Goal: Task Accomplishment & Management: Complete application form

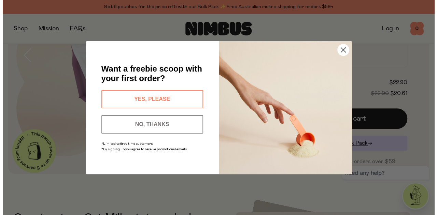
scroll to position [118, 0]
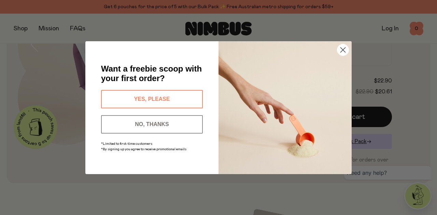
click at [346, 48] on circle "Close dialog" at bounding box center [342, 49] width 11 height 11
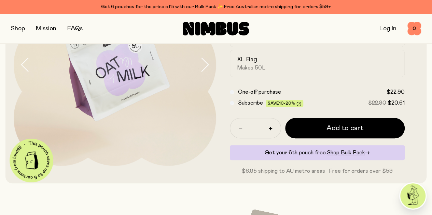
scroll to position [99, 0]
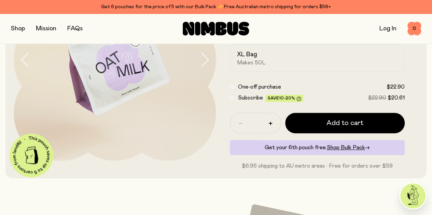
click at [25, 29] on button "button" at bounding box center [18, 29] width 14 height 10
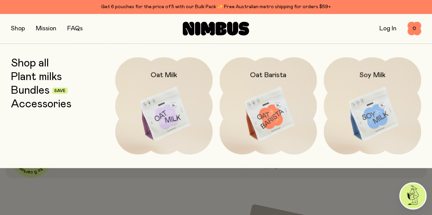
click at [36, 91] on link "Bundles" at bounding box center [30, 91] width 39 height 12
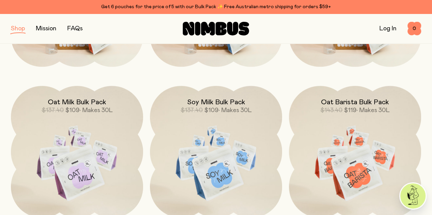
scroll to position [210, 0]
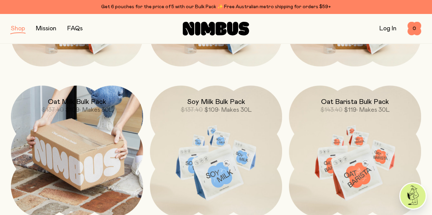
click at [59, 144] on img at bounding box center [77, 152] width 132 height 132
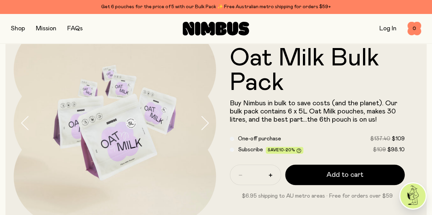
scroll to position [35, 0]
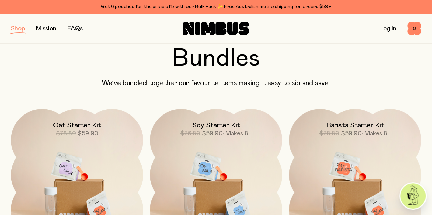
scroll to position [210, 0]
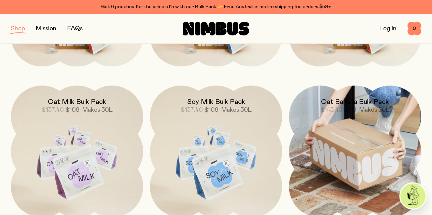
click at [354, 147] on img at bounding box center [355, 152] width 132 height 132
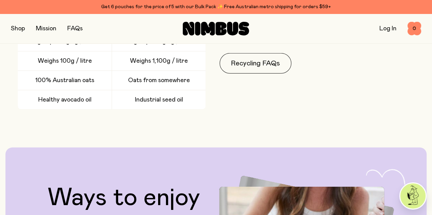
scroll to position [984, 0]
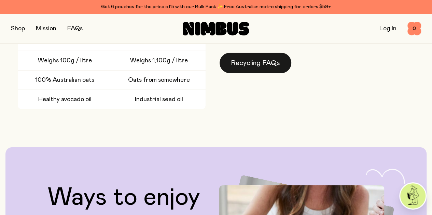
click at [279, 73] on link "Recycling FAQs" at bounding box center [255, 63] width 72 height 20
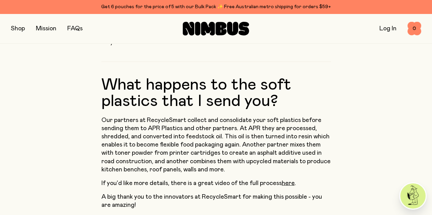
scroll to position [635, 0]
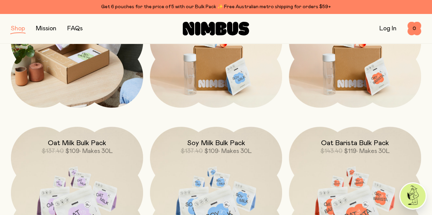
scroll to position [172, 0]
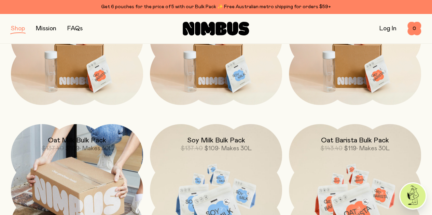
click at [88, 154] on img at bounding box center [77, 190] width 132 height 132
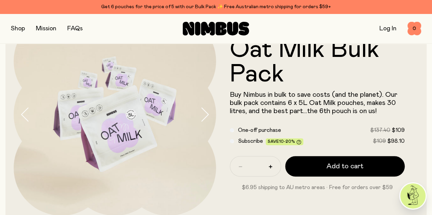
scroll to position [44, 0]
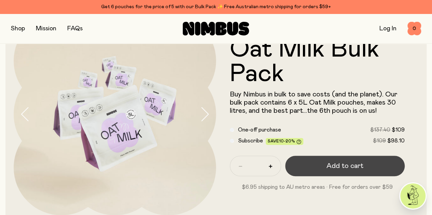
click at [331, 170] on span "Add to cart" at bounding box center [344, 166] width 37 height 10
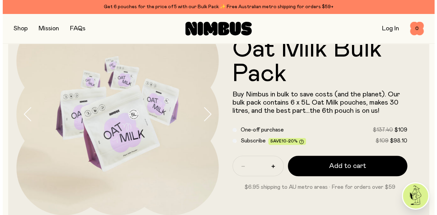
scroll to position [0, 0]
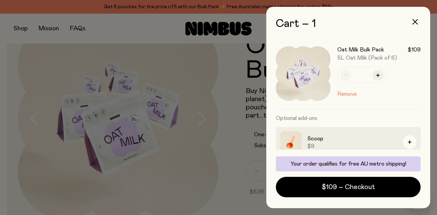
click at [10, 99] on div at bounding box center [218, 107] width 437 height 215
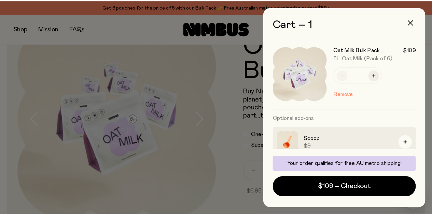
scroll to position [44, 0]
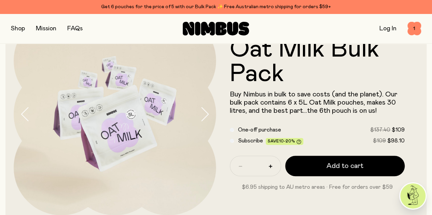
click at [23, 30] on button "button" at bounding box center [18, 29] width 14 height 10
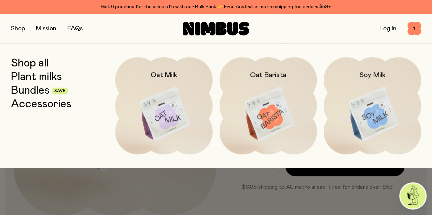
click at [45, 71] on link "Plant milks" at bounding box center [36, 77] width 51 height 12
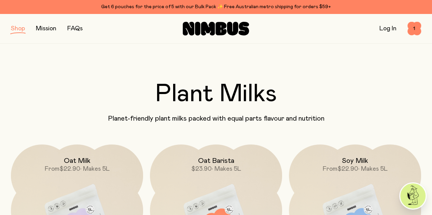
click at [25, 33] on button "button" at bounding box center [18, 29] width 14 height 10
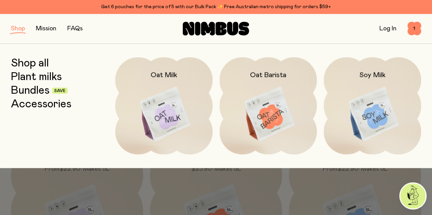
click at [51, 81] on link "Plant milks" at bounding box center [36, 77] width 51 height 12
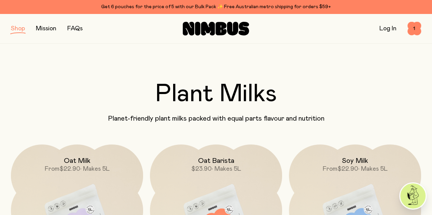
click at [208, 32] on icon at bounding box center [208, 29] width 14 height 14
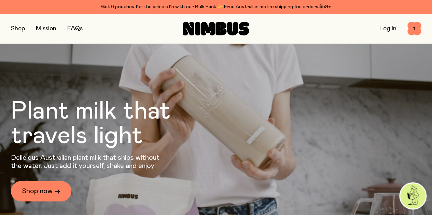
click at [381, 29] on link "Log In" at bounding box center [387, 29] width 17 height 6
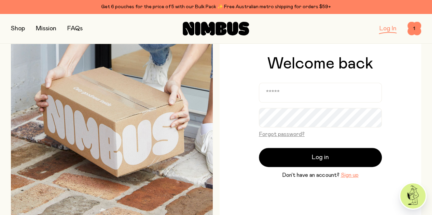
scroll to position [34, 0]
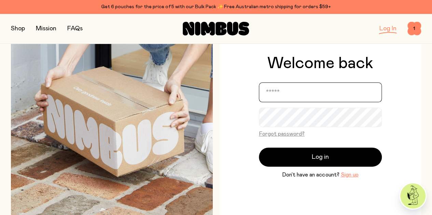
click at [285, 102] on input "email" at bounding box center [320, 93] width 123 height 20
type input "**********"
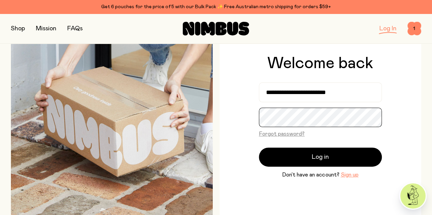
click at [259, 148] on button "Log in" at bounding box center [320, 157] width 123 height 19
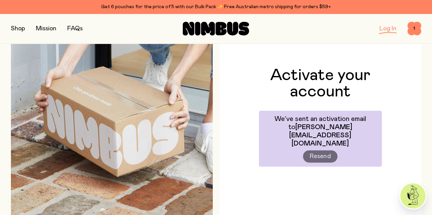
click at [340, 62] on div "Activate your account We’ve sent an activation email to caitlin-hobbs@outlook.c…" at bounding box center [320, 117] width 202 height 202
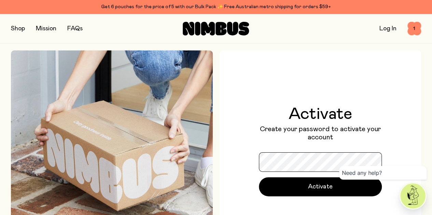
click at [259, 177] on button "Activate" at bounding box center [320, 186] width 123 height 19
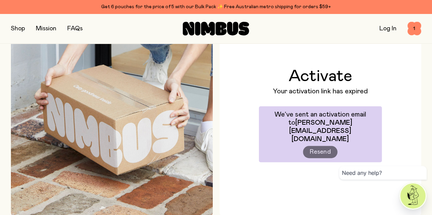
scroll to position [37, 0]
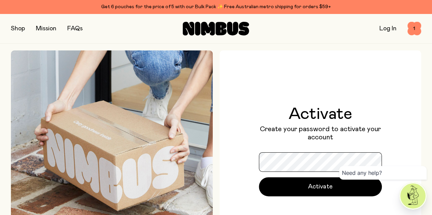
click at [259, 177] on button "Activate" at bounding box center [320, 186] width 123 height 19
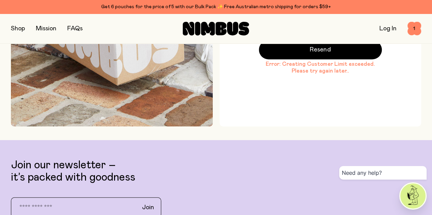
scroll to position [119, 0]
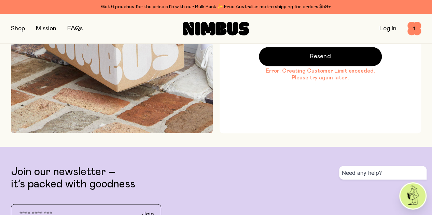
click at [379, 33] on div "Log In" at bounding box center [387, 29] width 17 height 10
click at [379, 28] on link "Log In" at bounding box center [387, 29] width 17 height 6
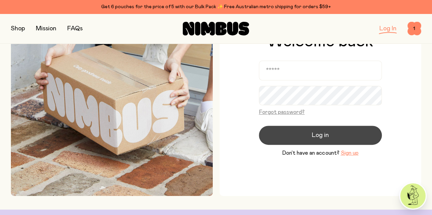
scroll to position [56, 0]
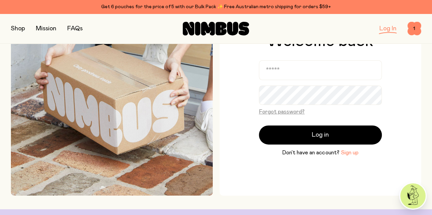
click at [346, 153] on button "Sign up" at bounding box center [349, 153] width 18 height 8
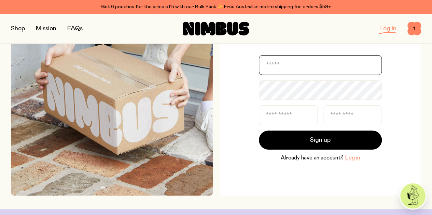
click at [296, 67] on input "email" at bounding box center [320, 65] width 123 height 20
type input "**********"
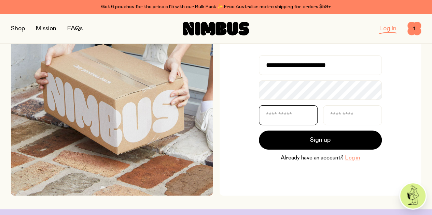
type input "*******"
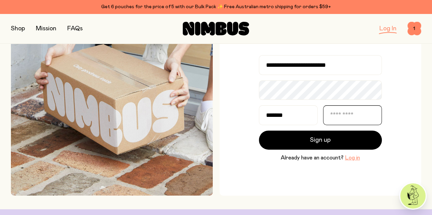
type input "*****"
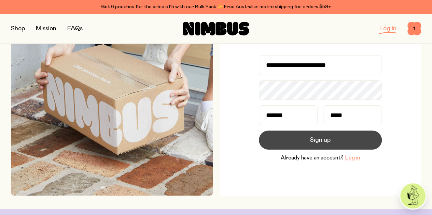
click at [326, 147] on button "Sign up" at bounding box center [320, 140] width 123 height 19
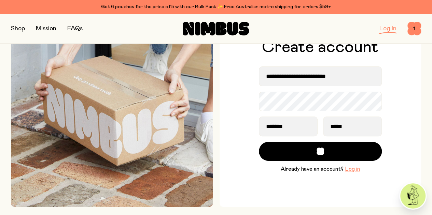
scroll to position [45, 0]
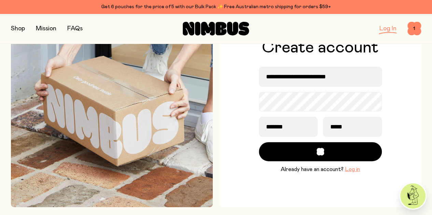
click at [126, 53] on img at bounding box center [112, 107] width 202 height 202
click at [205, 38] on div "Shop Mission FAQs Log In 1 1" at bounding box center [216, 29] width 410 height 30
click at [202, 32] on icon at bounding box center [208, 29] width 14 height 14
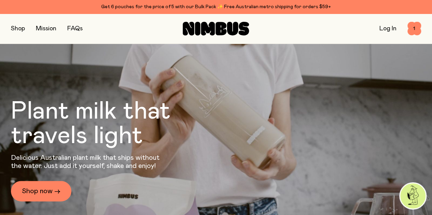
click at [379, 26] on link "Log In" at bounding box center [387, 29] width 17 height 6
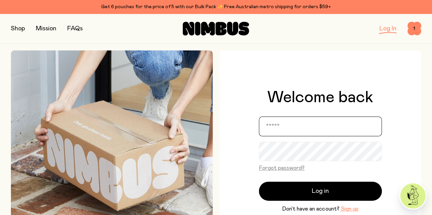
click at [304, 126] on input "email" at bounding box center [320, 127] width 123 height 20
type input "**********"
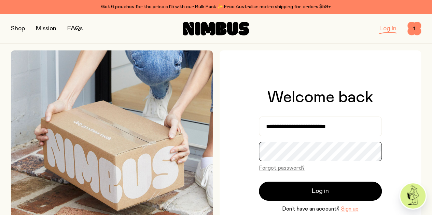
click at [259, 182] on button "Log in" at bounding box center [320, 191] width 123 height 19
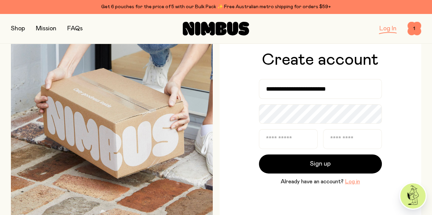
scroll to position [33, 0]
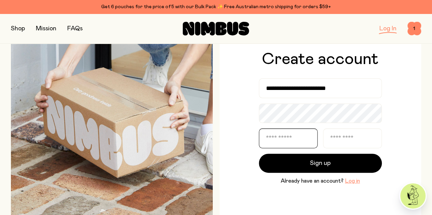
click at [286, 141] on input "text" at bounding box center [288, 139] width 59 height 20
type input "*******"
type input "*****"
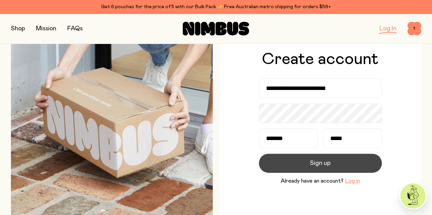
click at [290, 163] on button "Sign up" at bounding box center [320, 163] width 123 height 19
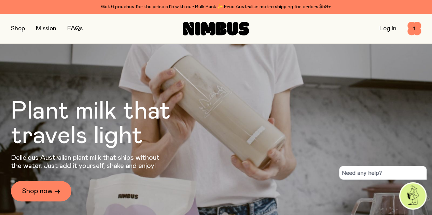
click at [379, 37] on div "Shop Mission FAQs Log In 1 1" at bounding box center [216, 29] width 410 height 30
click at [387, 26] on link "Log In" at bounding box center [387, 29] width 17 height 6
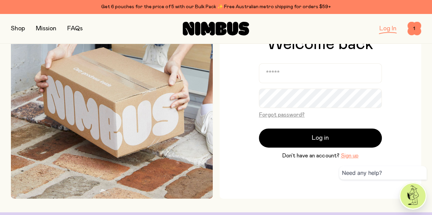
scroll to position [64, 0]
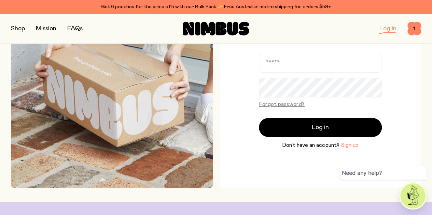
click at [347, 148] on button "Sign up" at bounding box center [349, 145] width 18 height 8
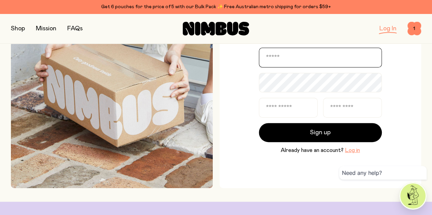
click at [293, 56] on input "email" at bounding box center [320, 58] width 123 height 20
type input "**********"
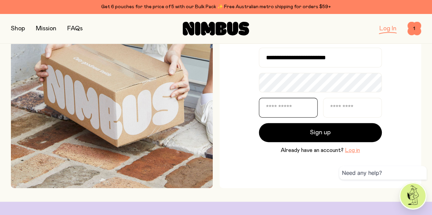
type input "*******"
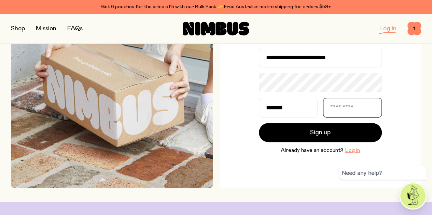
type input "*****"
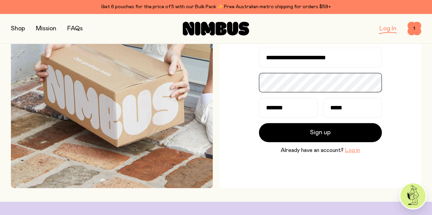
click at [259, 123] on button "Sign up" at bounding box center [320, 132] width 123 height 19
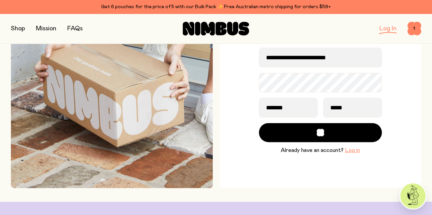
click at [418, 198] on img at bounding box center [412, 196] width 25 height 25
click at [224, 113] on div "**********" at bounding box center [320, 88] width 202 height 202
click at [189, 32] on icon at bounding box center [189, 29] width 12 height 14
